Goal: Information Seeking & Learning: Learn about a topic

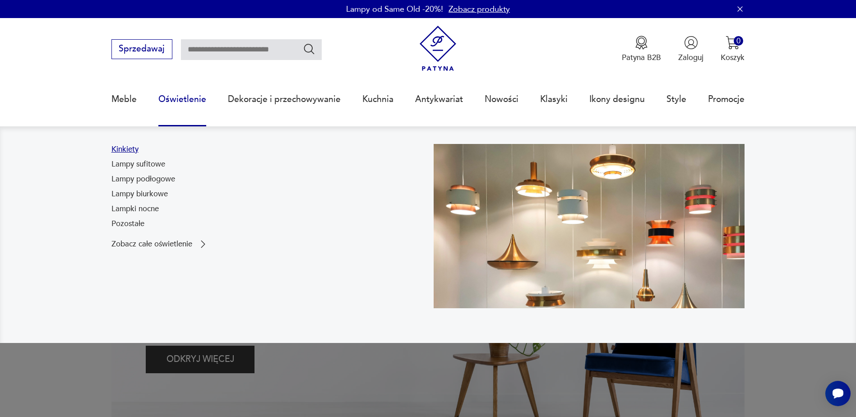
click at [132, 150] on link "Kinkiety" at bounding box center [124, 149] width 27 height 11
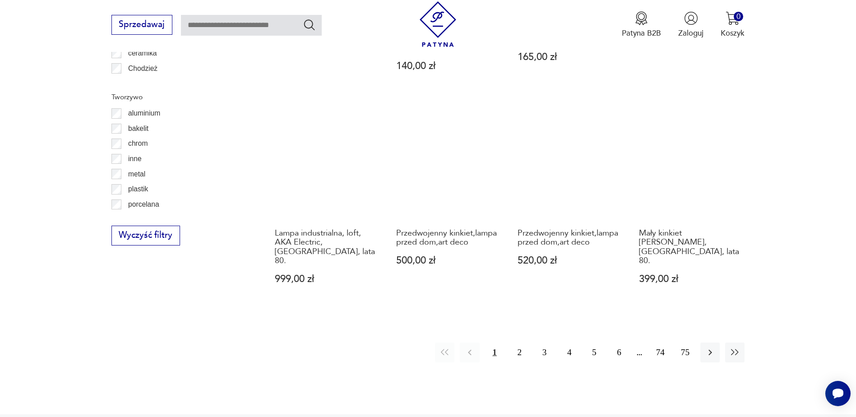
scroll to position [978, 0]
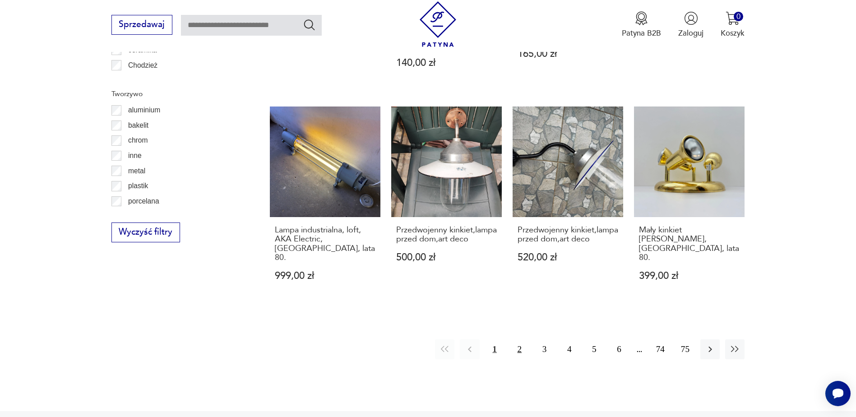
click at [522, 339] on button "2" at bounding box center [519, 348] width 19 height 19
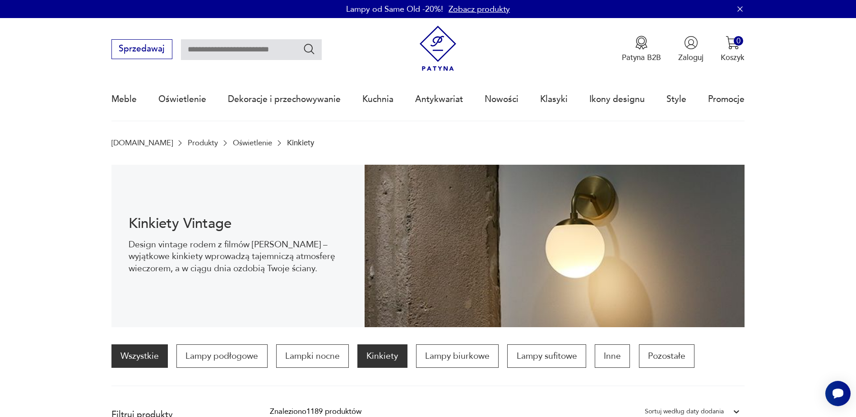
click at [164, 355] on link "Wszystkie" at bounding box center [139, 355] width 56 height 23
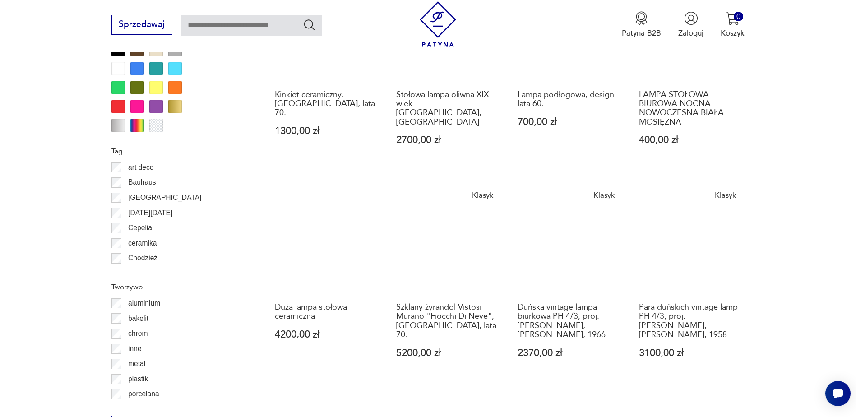
scroll to position [1081, 0]
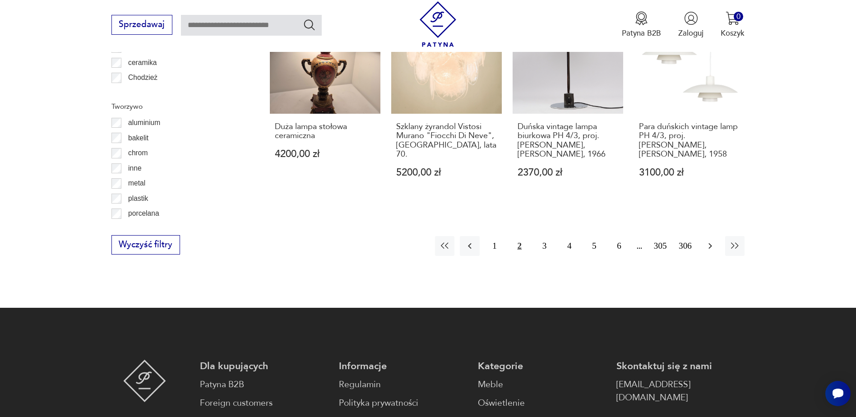
click at [707, 240] on icon "button" at bounding box center [710, 245] width 11 height 11
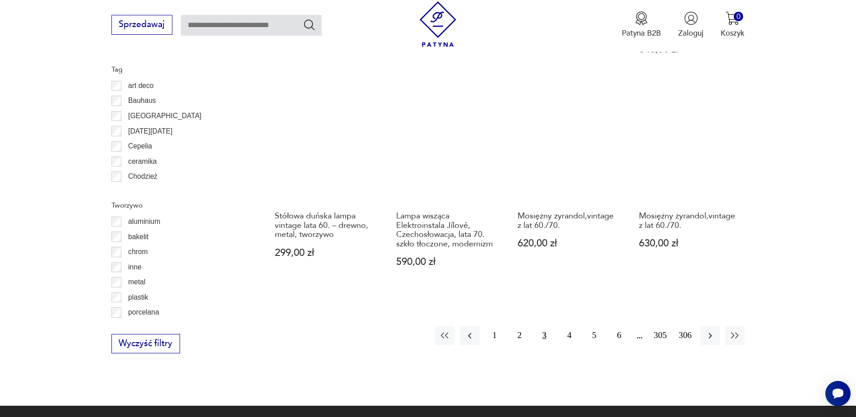
scroll to position [990, 0]
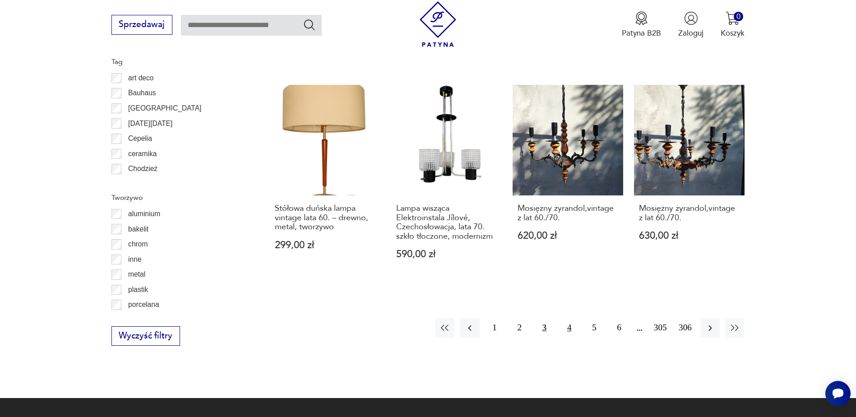
click at [568, 319] on button "4" at bounding box center [568, 327] width 19 height 19
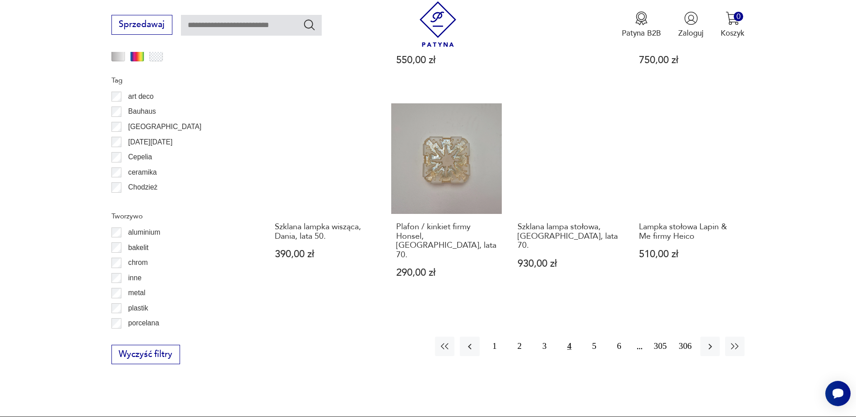
scroll to position [1080, 0]
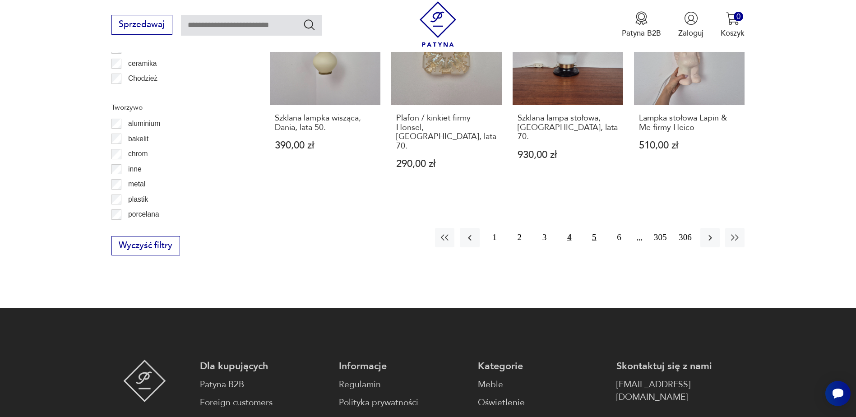
click at [591, 228] on button "5" at bounding box center [593, 237] width 19 height 19
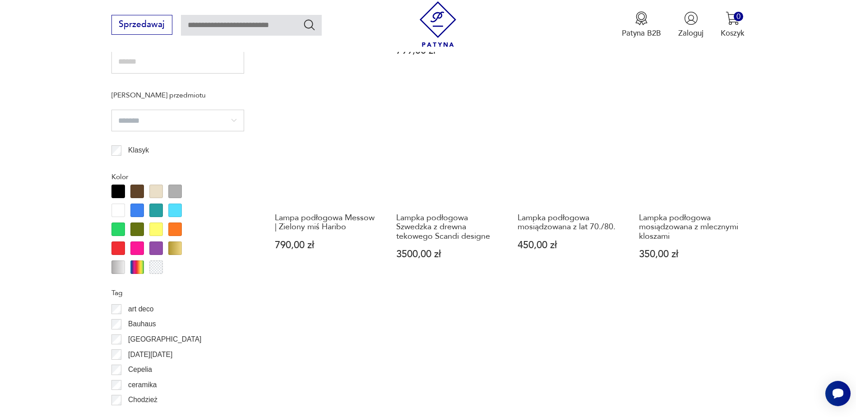
scroll to position [945, 0]
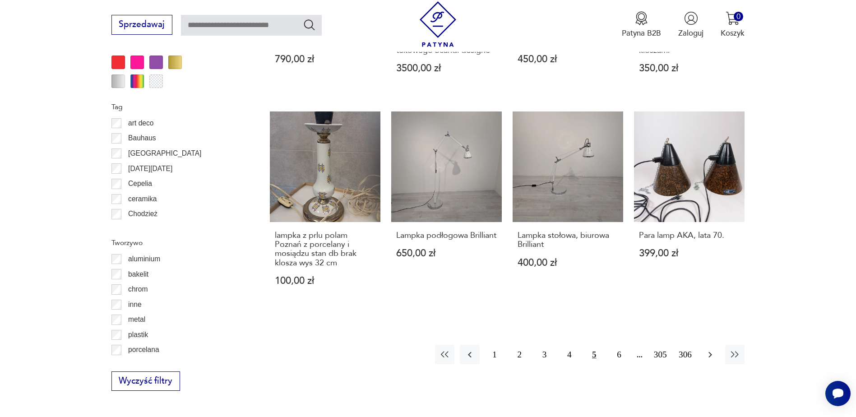
click at [710, 345] on button "button" at bounding box center [709, 354] width 19 height 19
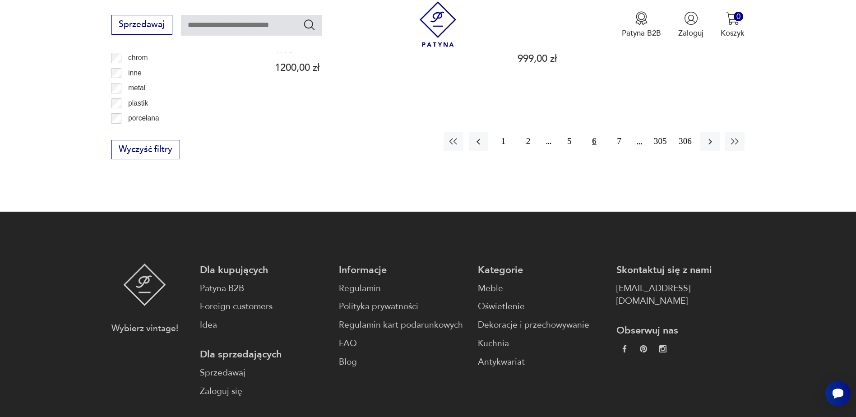
scroll to position [1080, 0]
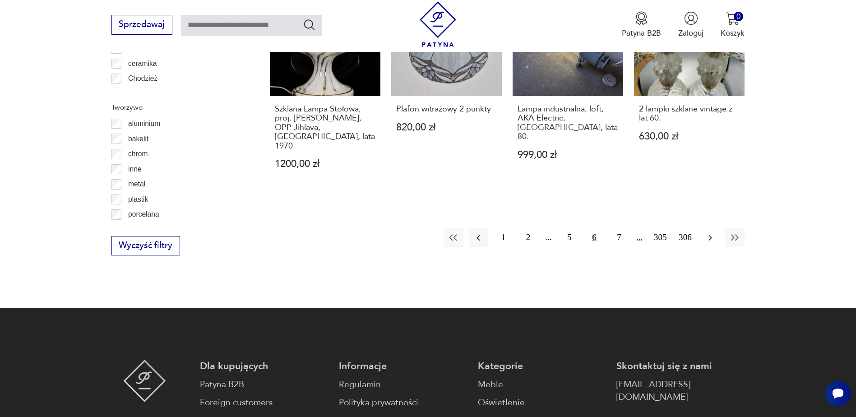
click at [707, 232] on icon "button" at bounding box center [710, 237] width 11 height 11
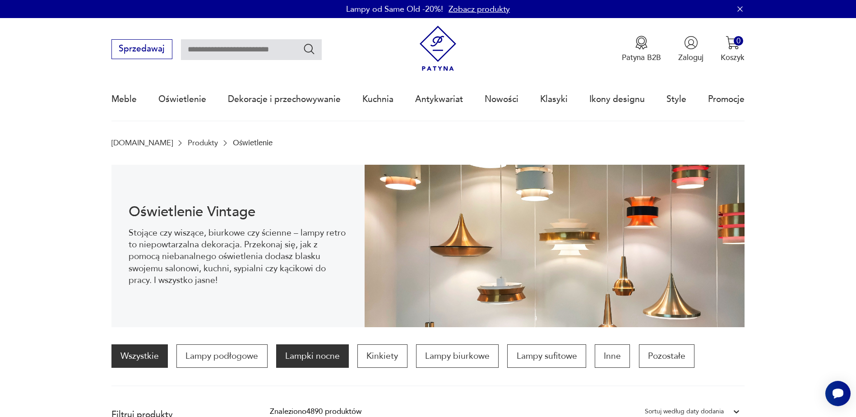
click at [323, 362] on p "Lampki nocne" at bounding box center [312, 355] width 73 height 23
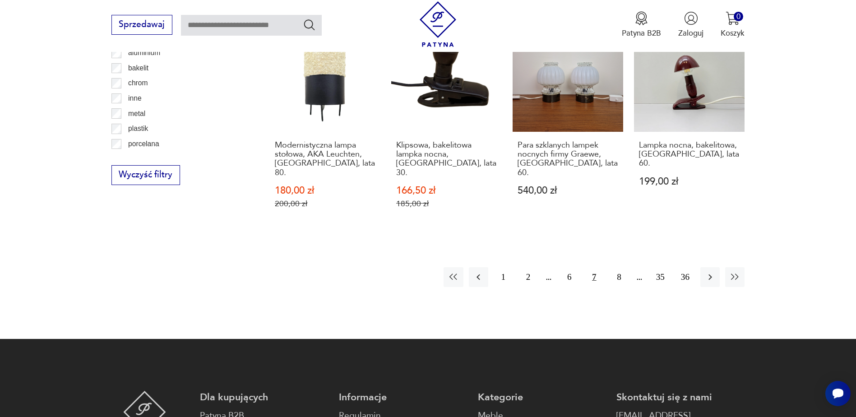
scroll to position [1080, 0]
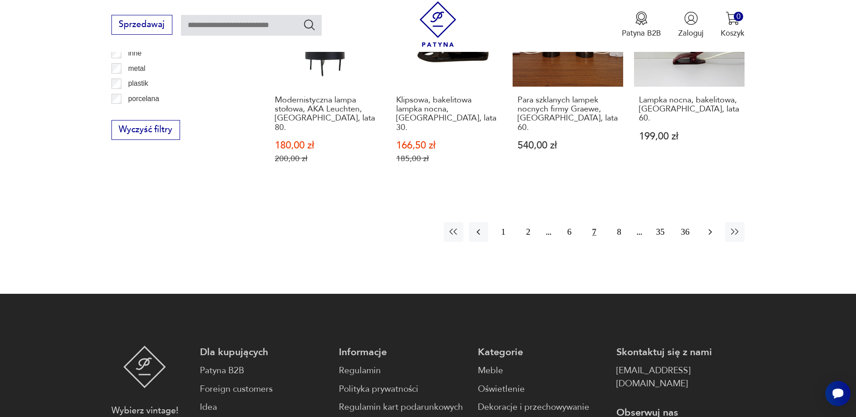
click at [708, 226] on icon "button" at bounding box center [710, 231] width 11 height 11
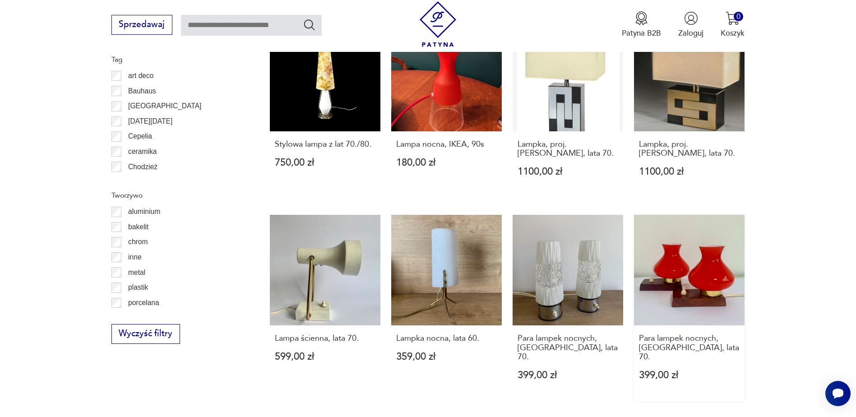
scroll to position [945, 0]
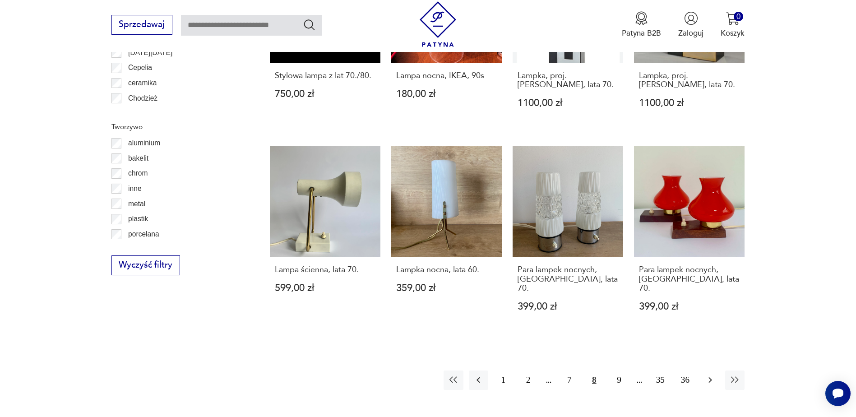
click at [714, 374] on icon "button" at bounding box center [710, 379] width 11 height 11
click at [705, 374] on icon "button" at bounding box center [710, 379] width 11 height 11
click at [707, 374] on icon "button" at bounding box center [710, 379] width 11 height 11
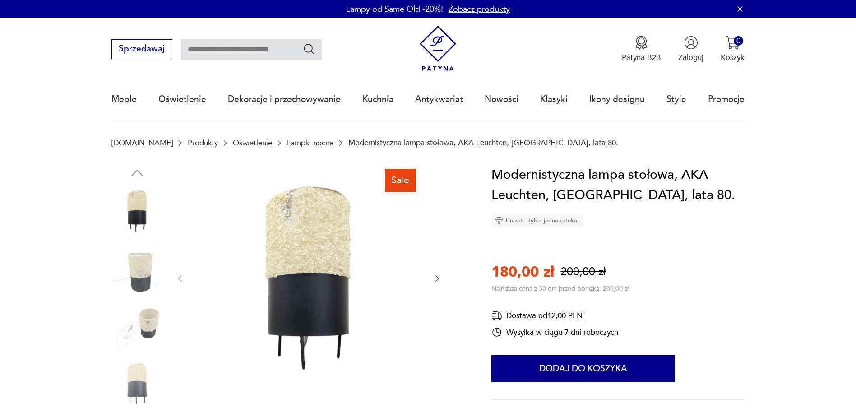
click at [144, 262] on img at bounding box center [136, 268] width 51 height 51
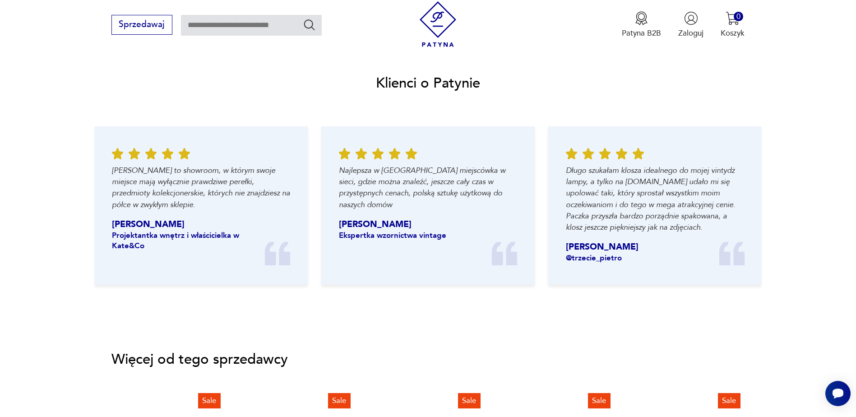
scroll to position [1173, 0]
